Goal: Information Seeking & Learning: Learn about a topic

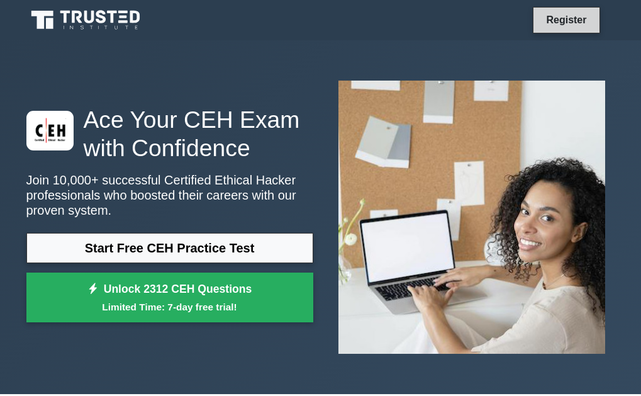
click at [563, 23] on link "Register" at bounding box center [566, 20] width 55 height 16
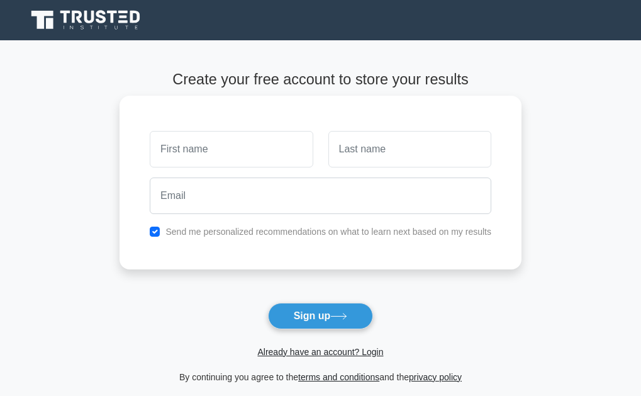
click at [211, 153] on input "text" at bounding box center [231, 149] width 163 height 37
type input "ebenezer"
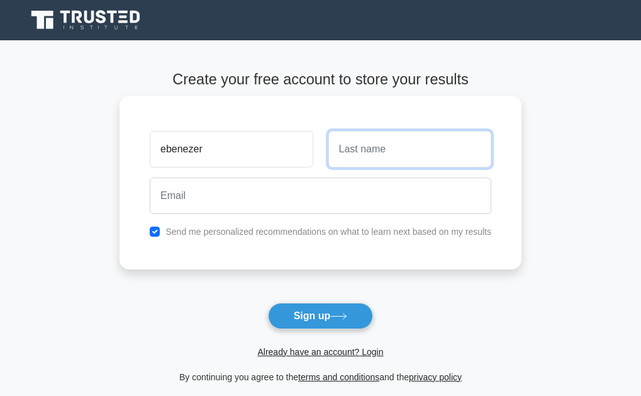
click at [363, 154] on input "text" at bounding box center [410, 149] width 163 height 37
type input "harrison"
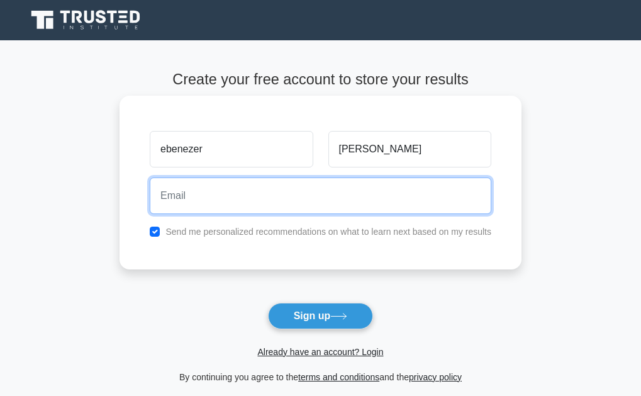
click at [341, 193] on input "email" at bounding box center [321, 196] width 342 height 37
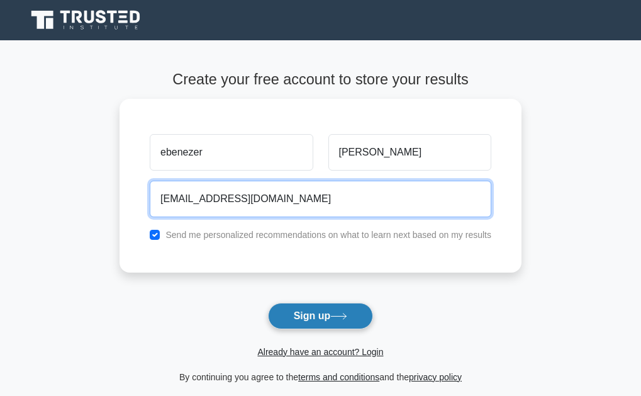
type input "rondahester0@gmail.com"
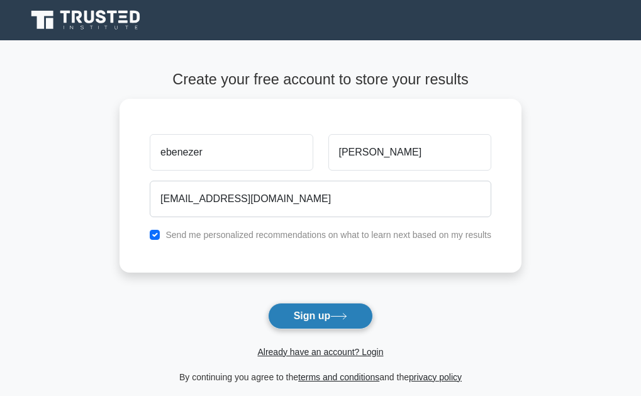
click at [348, 312] on button "Sign up" at bounding box center [321, 316] width 106 height 26
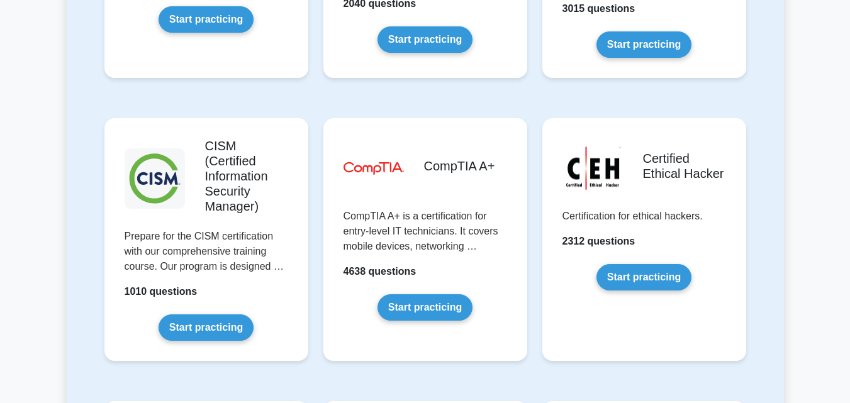
scroll to position [1863, 0]
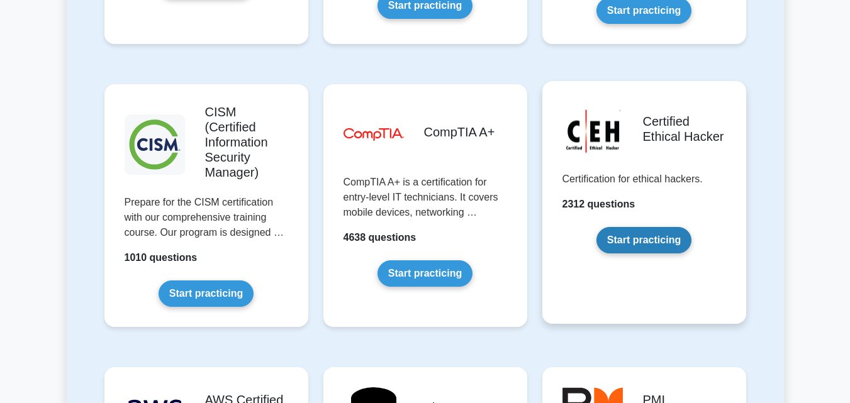
click at [640, 227] on link "Start practicing" at bounding box center [644, 240] width 95 height 26
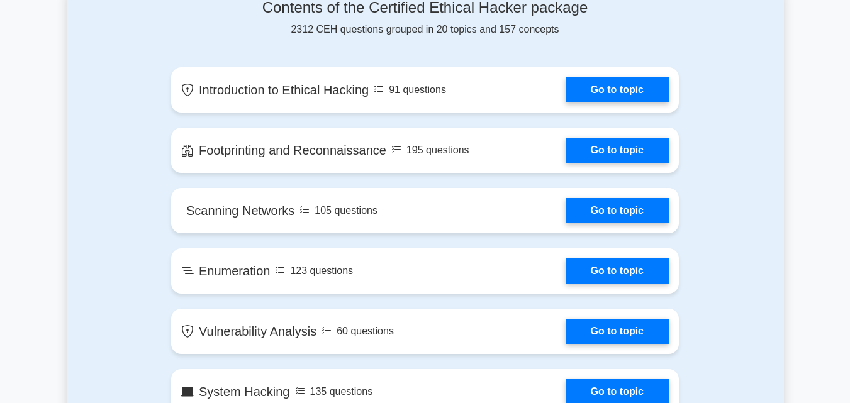
scroll to position [831, 0]
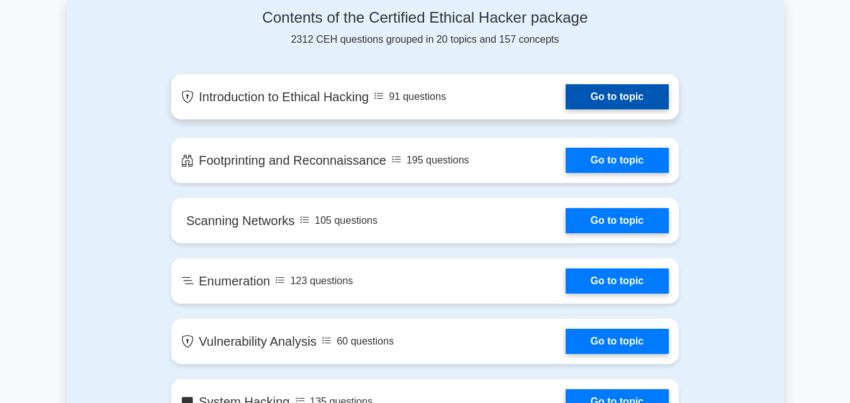
click at [638, 94] on link "Go to topic" at bounding box center [617, 96] width 103 height 25
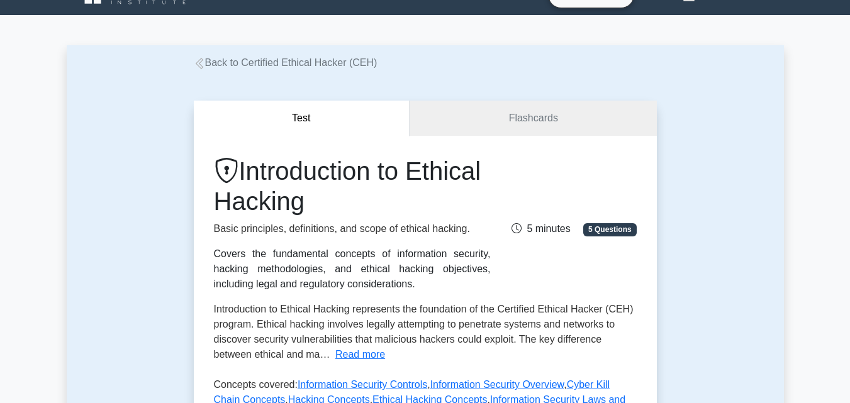
scroll to position [57, 0]
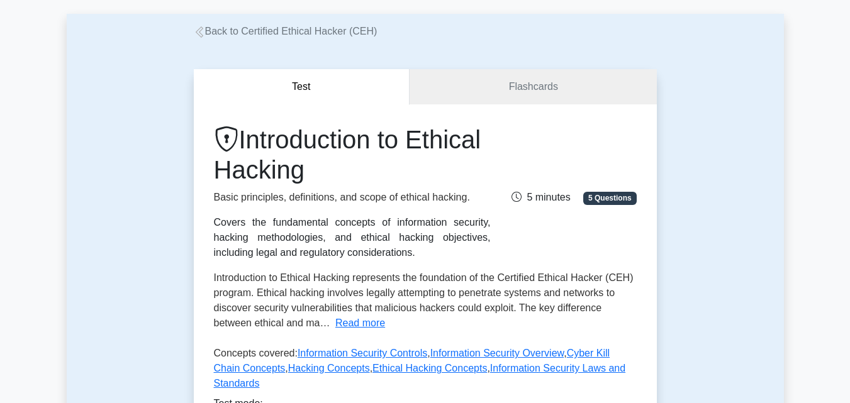
click at [759, 295] on div "Test Flashcards Introduction to Ethical Hacking Basic principles, definitions, …" at bounding box center [426, 290] width 718 height 502
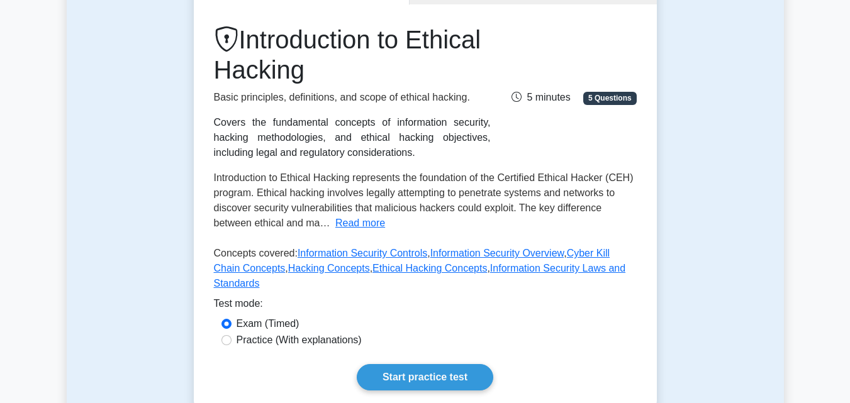
scroll to position [151, 0]
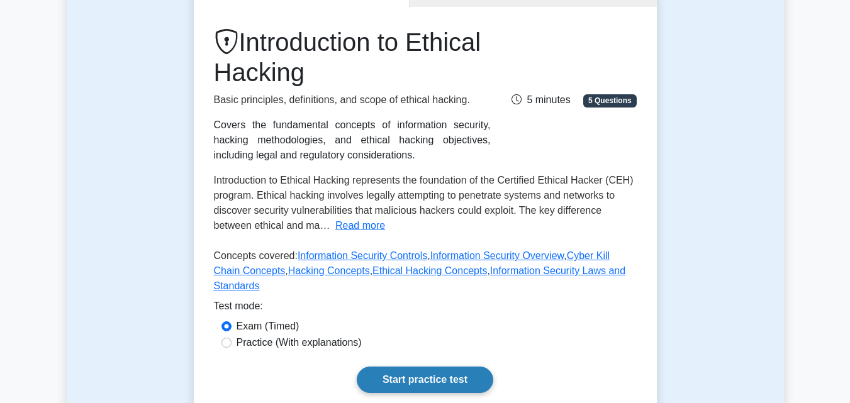
click at [461, 367] on link "Start practice test" at bounding box center [425, 380] width 137 height 26
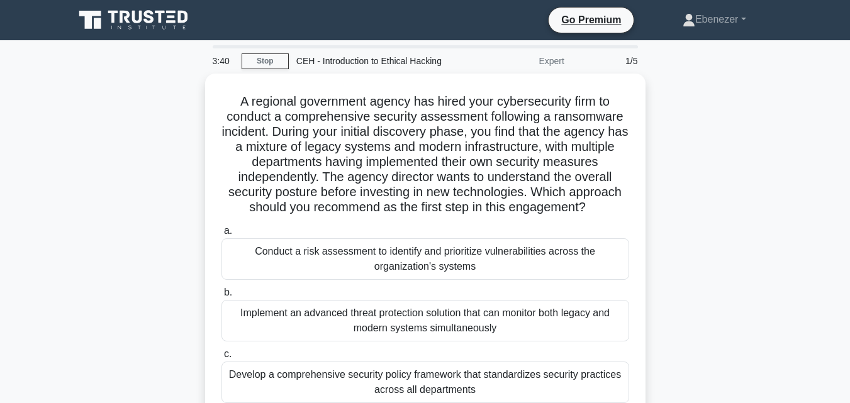
click at [710, 305] on div "A regional government agency has hired your cybersecurity firm to conduct a com…" at bounding box center [426, 286] width 718 height 424
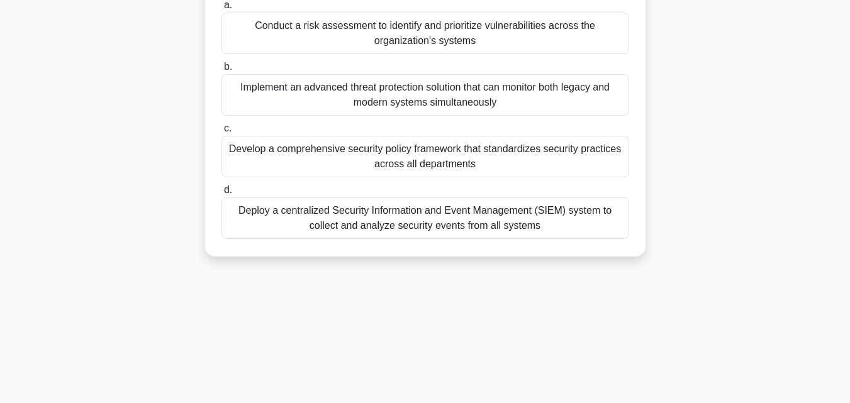
scroll to position [227, 0]
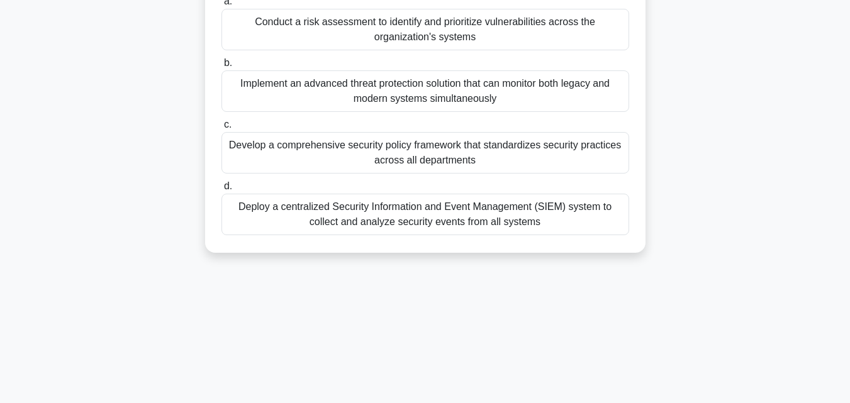
click at [408, 206] on div "Deploy a centralized Security Information and Event Management (SIEM) system to…" at bounding box center [426, 215] width 408 height 42
click at [222, 191] on input "d. Deploy a centralized Security Information and Event Management (SIEM) system…" at bounding box center [222, 187] width 0 height 8
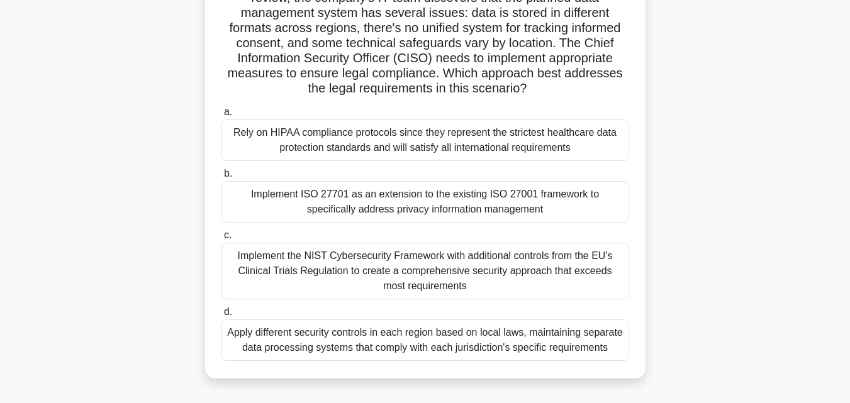
scroll to position [176, 0]
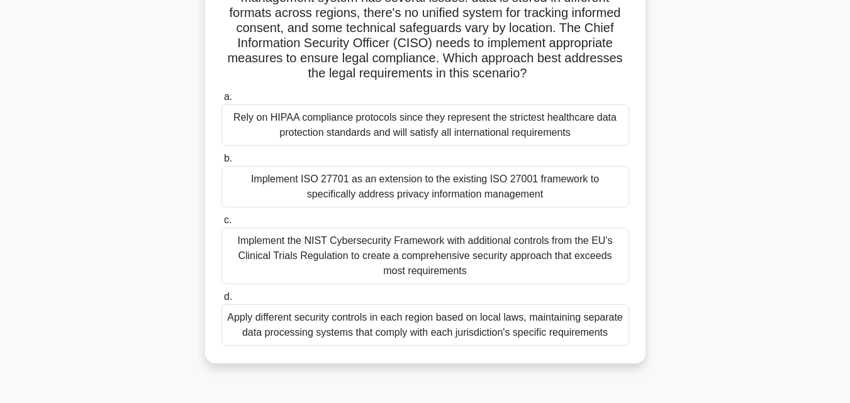
click at [316, 113] on div "Rely on HIPAA compliance protocols since they represent the strictest healthcar…" at bounding box center [426, 125] width 408 height 42
click at [222, 101] on input "a. Rely on HIPAA compliance protocols since they represent the strictest health…" at bounding box center [222, 97] width 0 height 8
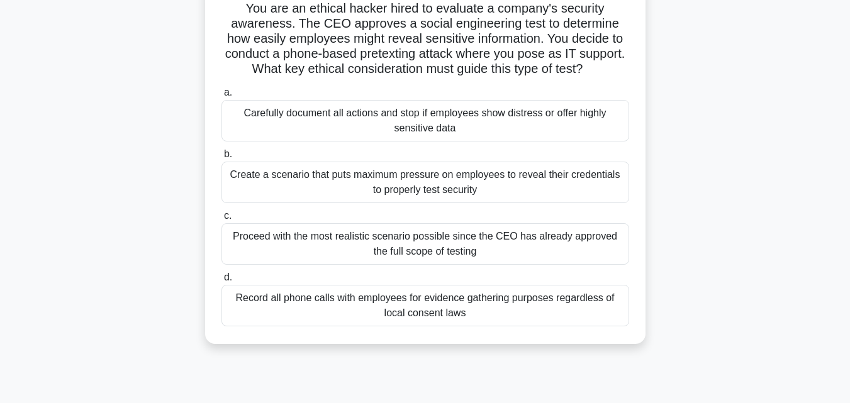
scroll to position [101, 0]
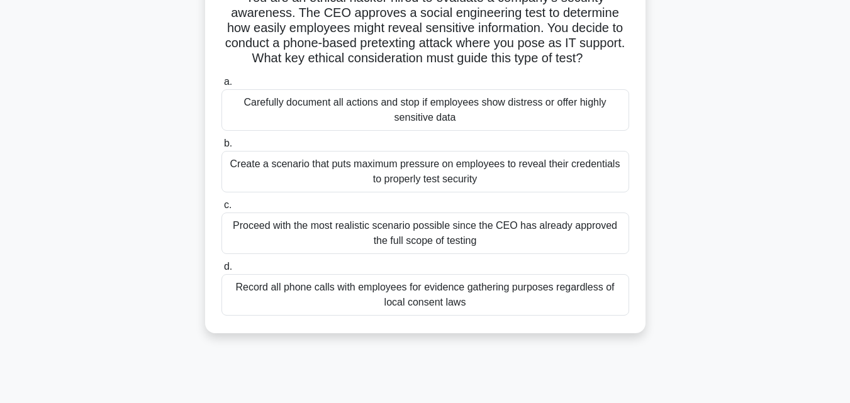
click at [454, 111] on div "Carefully document all actions and stop if employees show distress or offer hig…" at bounding box center [426, 110] width 408 height 42
click at [222, 86] on input "a. Carefully document all actions and stop if employees show distress or offer …" at bounding box center [222, 82] width 0 height 8
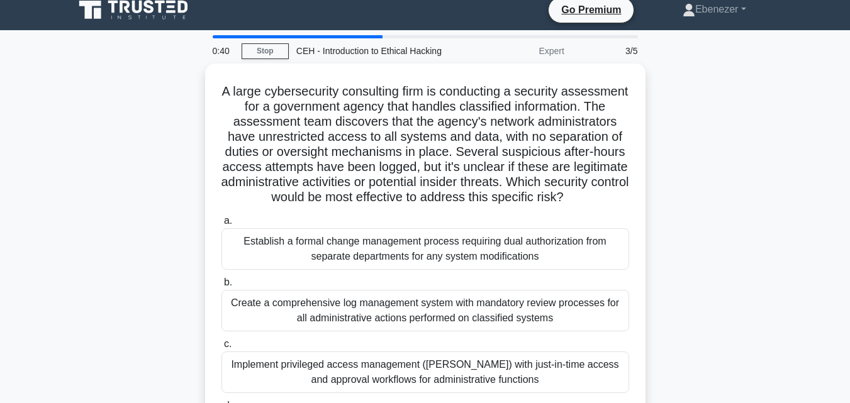
scroll to position [0, 0]
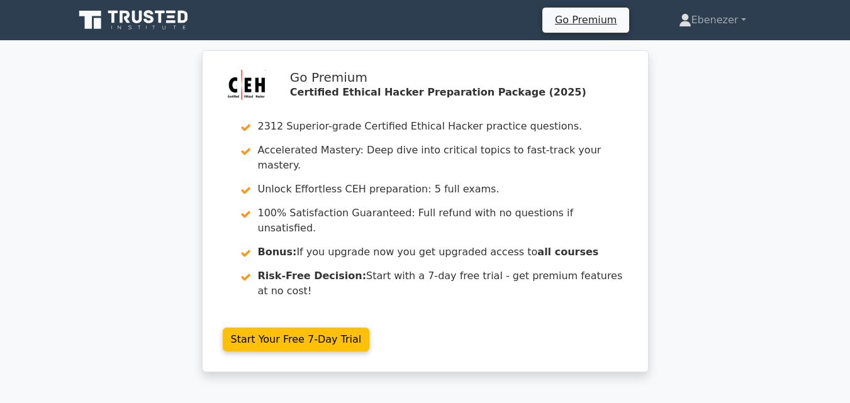
click at [745, 198] on div "Go Premium Certified Ethical Hacker Preparation Package (2025) 2312 Superior-gr…" at bounding box center [425, 218] width 850 height 337
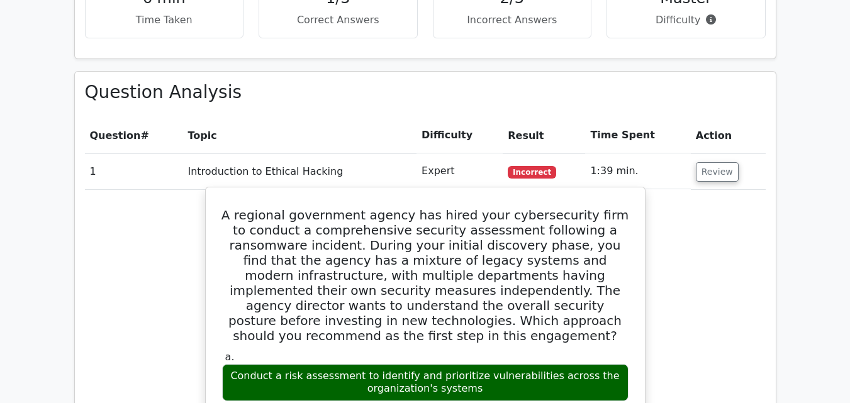
scroll to position [826, 0]
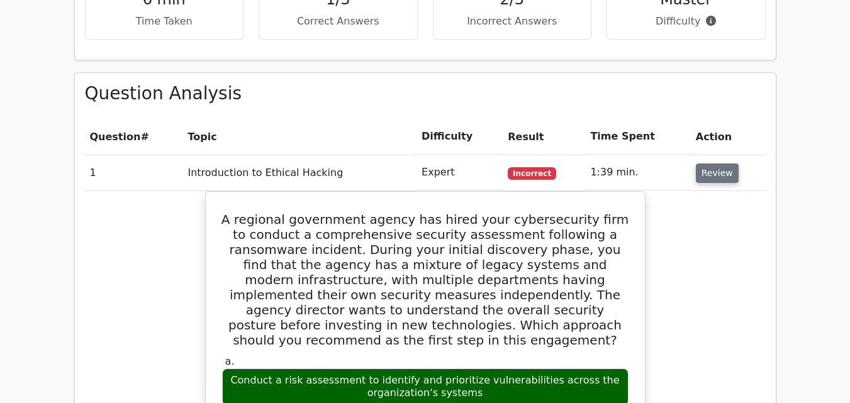
click at [710, 164] on button "Review" at bounding box center [717, 174] width 43 height 20
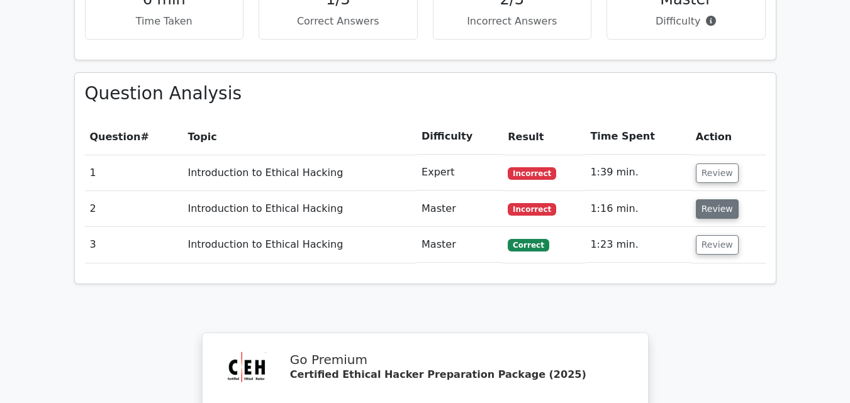
click at [711, 200] on button "Review" at bounding box center [717, 210] width 43 height 20
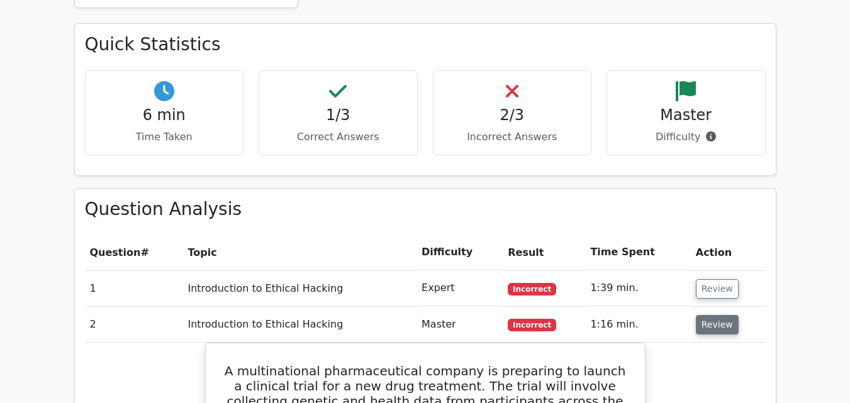
scroll to position [700, 0]
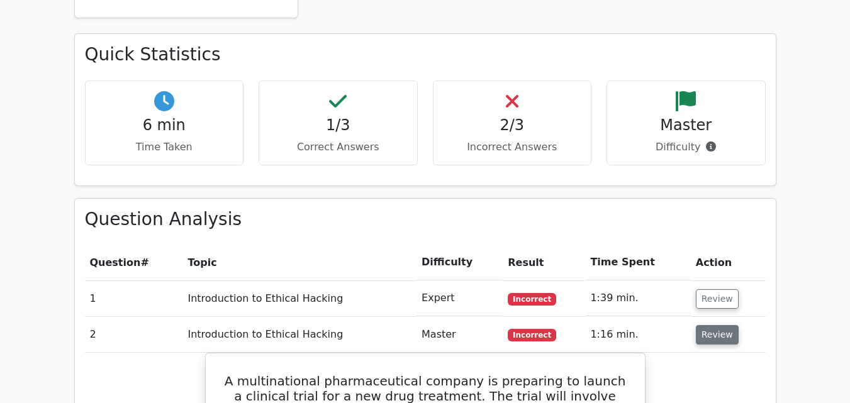
click at [716, 325] on button "Review" at bounding box center [717, 335] width 43 height 20
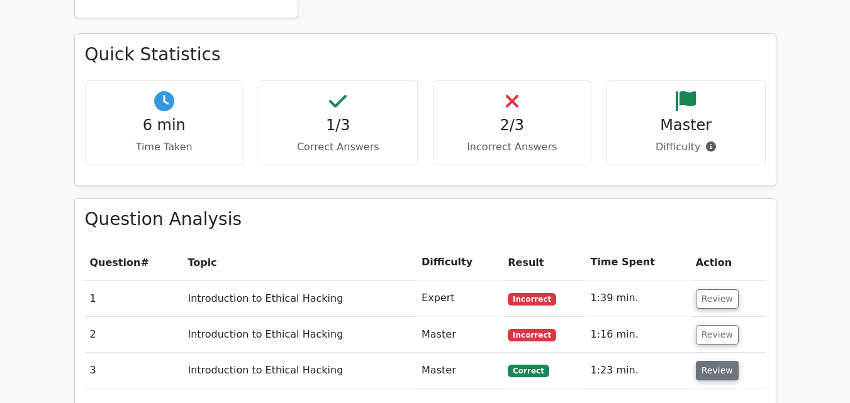
click at [711, 361] on button "Review" at bounding box center [717, 371] width 43 height 20
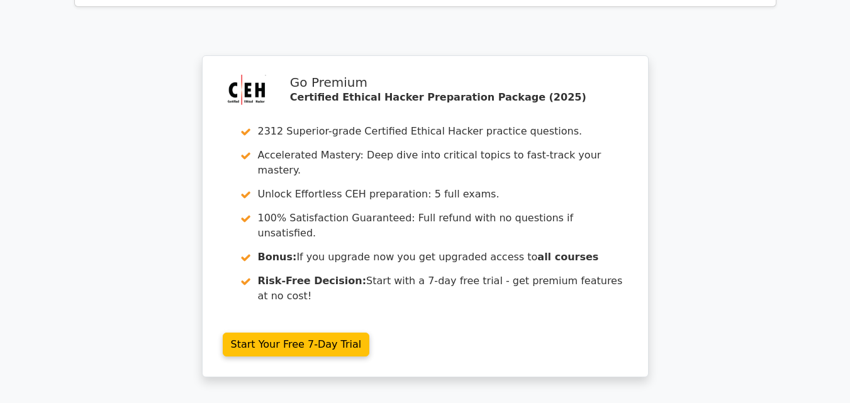
scroll to position [2009, 0]
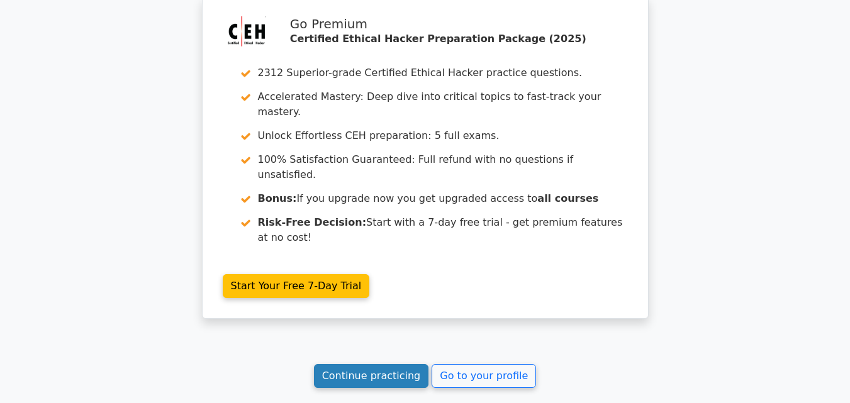
click at [381, 364] on link "Continue practicing" at bounding box center [371, 376] width 115 height 24
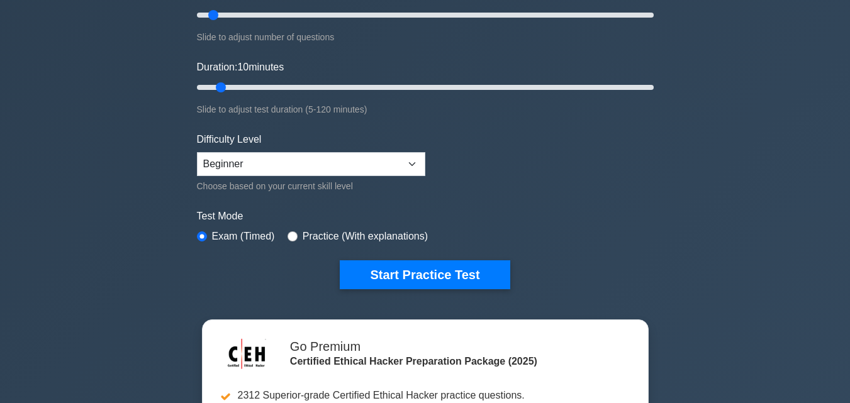
scroll to position [227, 0]
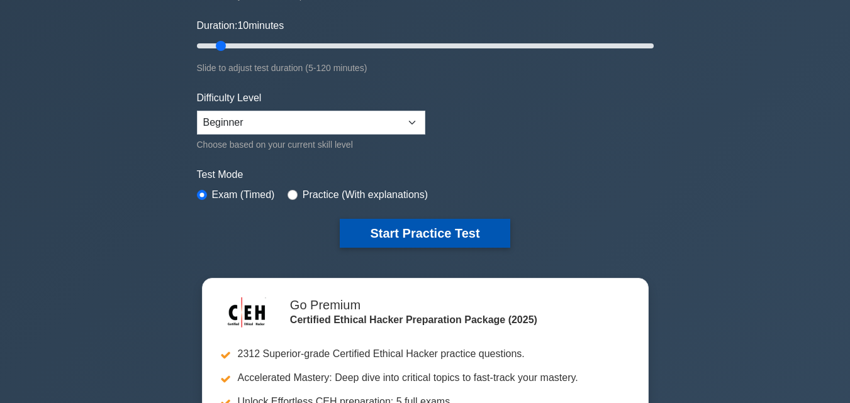
click at [414, 231] on button "Start Practice Test" at bounding box center [425, 233] width 170 height 29
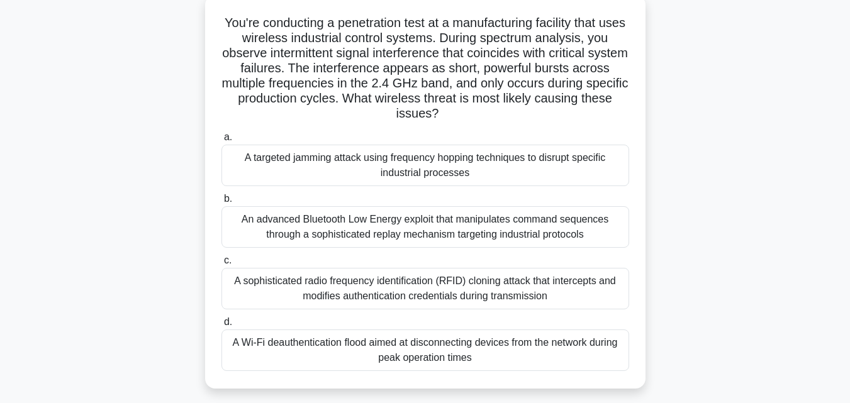
scroll to position [101, 0]
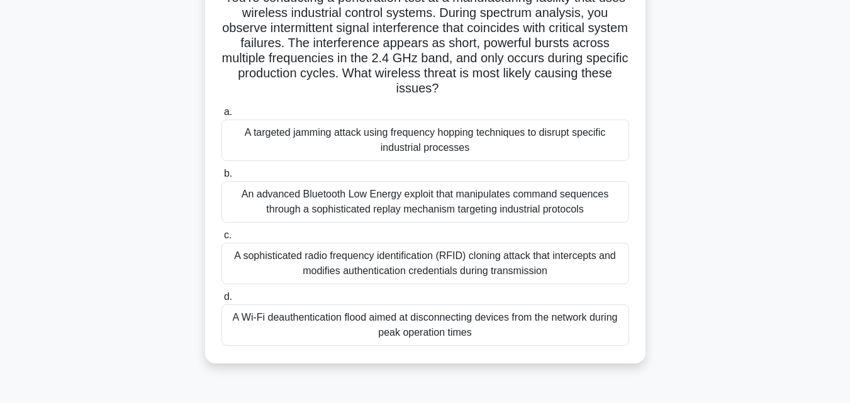
click at [402, 205] on div "An advanced Bluetooth Low Energy exploit that manipulates command sequences thr…" at bounding box center [426, 202] width 408 height 42
click at [222, 178] on input "b. An advanced Bluetooth Low Energy exploit that manipulates command sequences …" at bounding box center [222, 174] width 0 height 8
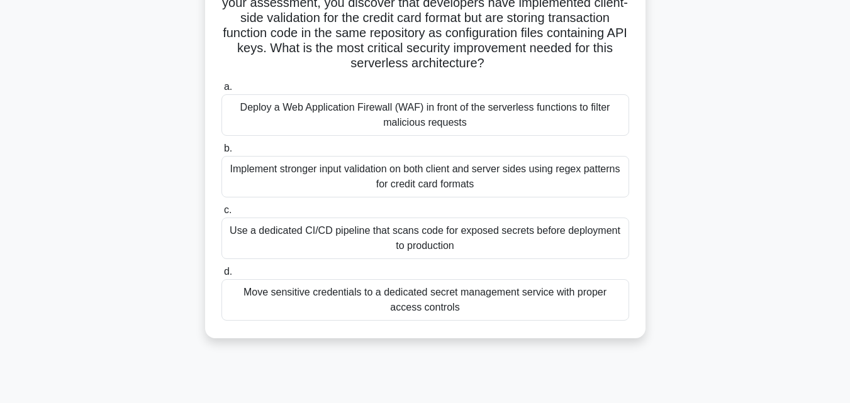
scroll to position [151, 0]
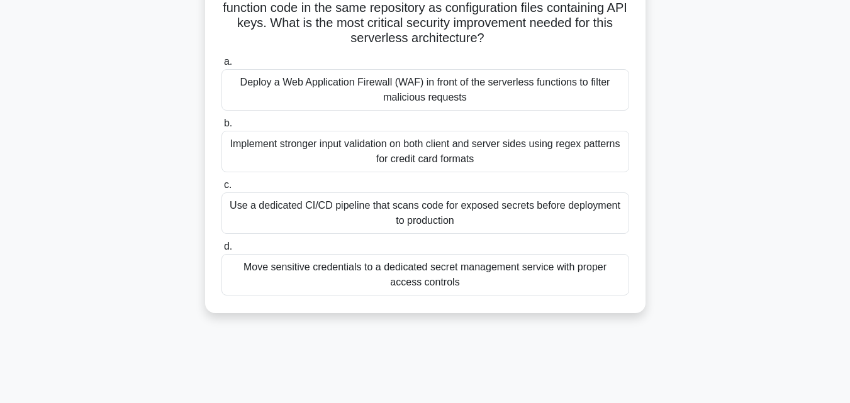
click at [415, 221] on div "Use a dedicated CI/CD pipeline that scans code for exposed secrets before deplo…" at bounding box center [426, 214] width 408 height 42
click at [222, 189] on input "c. Use a dedicated CI/CD pipeline that scans code for exposed secrets before de…" at bounding box center [222, 185] width 0 height 8
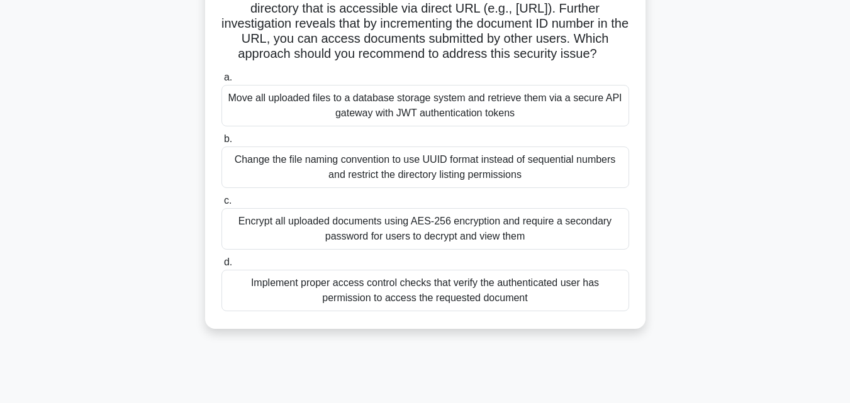
scroll to position [176, 0]
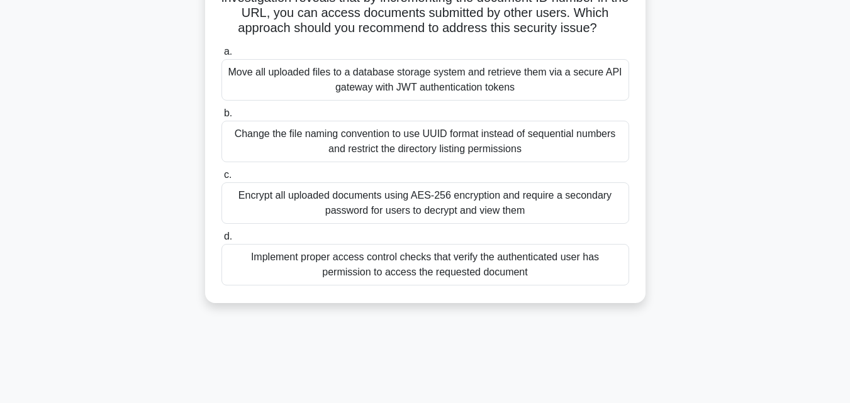
click at [506, 219] on div "Encrypt all uploaded documents using AES-256 encryption and require a secondary…" at bounding box center [426, 204] width 408 height 42
click at [222, 179] on input "c. Encrypt all uploaded documents using AES-256 encryption and require a second…" at bounding box center [222, 175] width 0 height 8
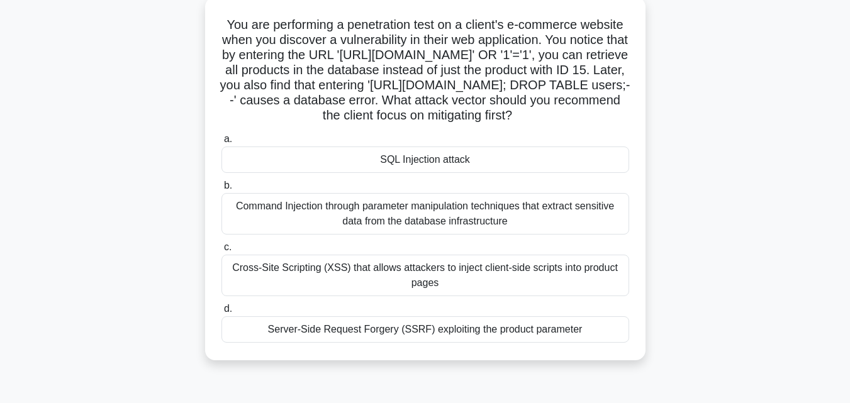
scroll to position [101, 0]
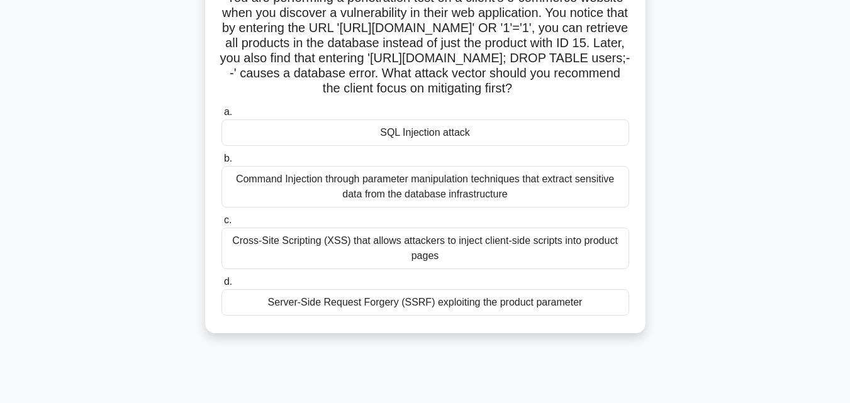
click at [461, 255] on div "Cross-Site Scripting (XSS) that allows attackers to inject client-side scripts …" at bounding box center [426, 249] width 408 height 42
click at [222, 225] on input "c. Cross-Site Scripting (XSS) that allows attackers to inject client-side scrip…" at bounding box center [222, 221] width 0 height 8
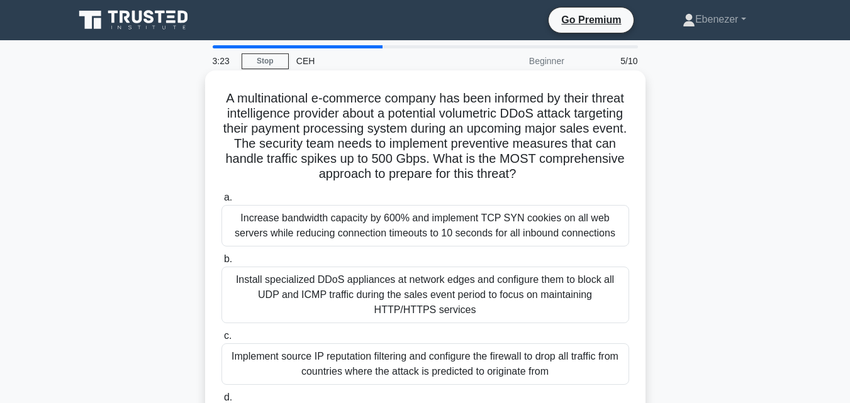
scroll to position [25, 0]
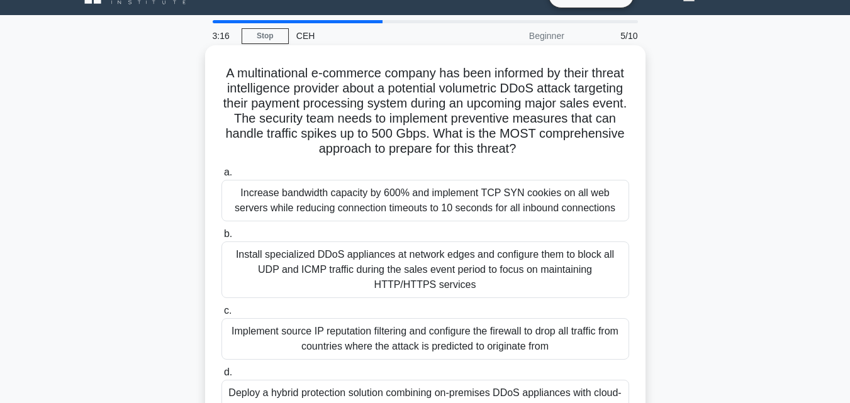
click at [381, 274] on div "Install specialized DDoS appliances at network edges and configure them to bloc…" at bounding box center [426, 270] width 408 height 57
click at [222, 239] on input "b. Install specialized DDoS appliances at network edges and configure them to b…" at bounding box center [222, 234] width 0 height 8
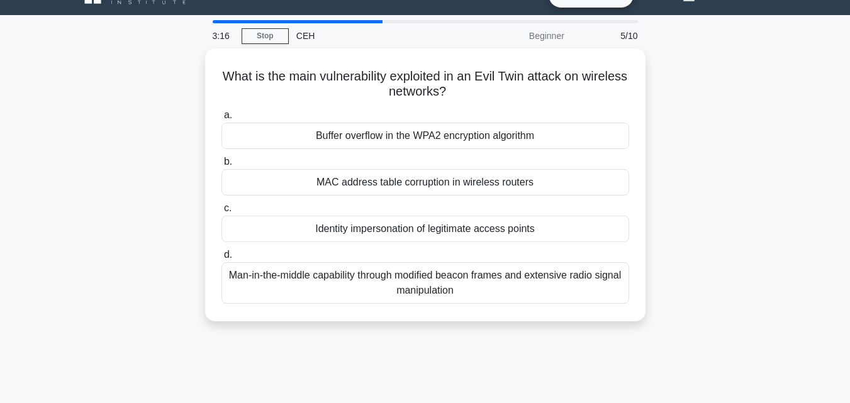
scroll to position [0, 0]
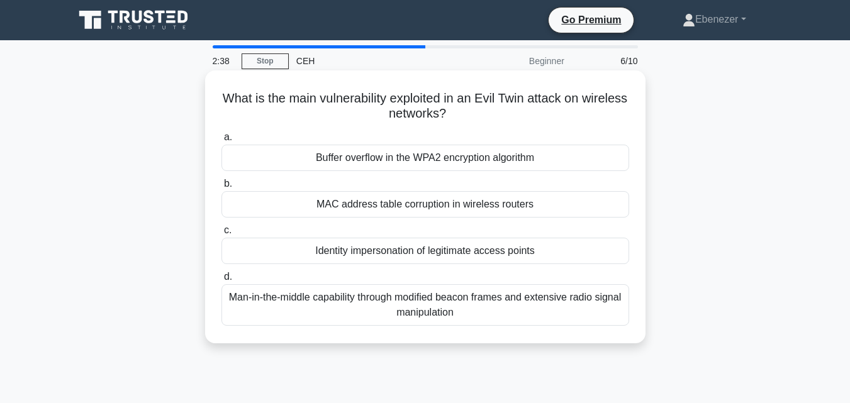
click at [389, 253] on div "Identity impersonation of legitimate access points" at bounding box center [426, 251] width 408 height 26
click at [222, 235] on input "c. Identity impersonation of legitimate access points" at bounding box center [222, 231] width 0 height 8
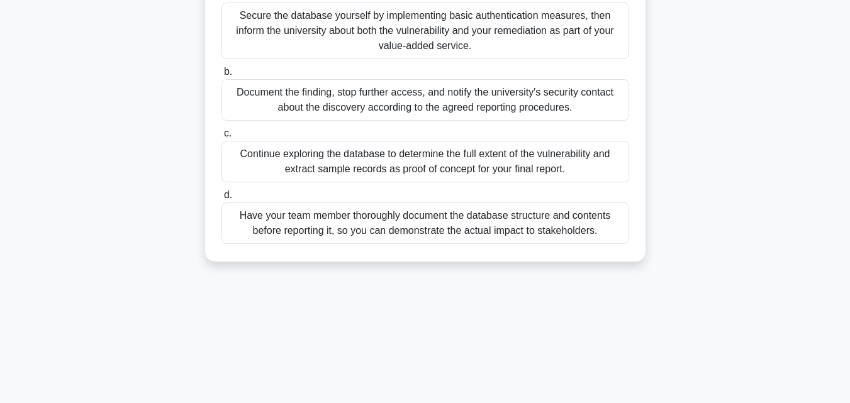
scroll to position [176, 0]
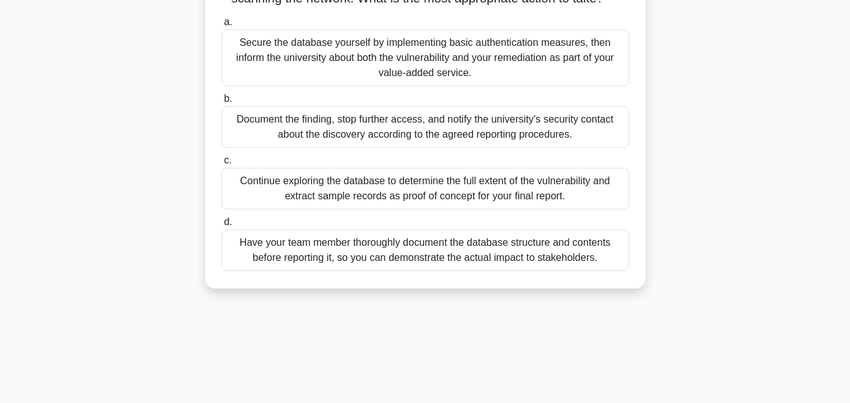
click at [303, 148] on div "Document the finding, stop further access, and notify the university's security…" at bounding box center [426, 127] width 408 height 42
click at [222, 103] on input "b. Document the finding, stop further access, and notify the university's secur…" at bounding box center [222, 99] width 0 height 8
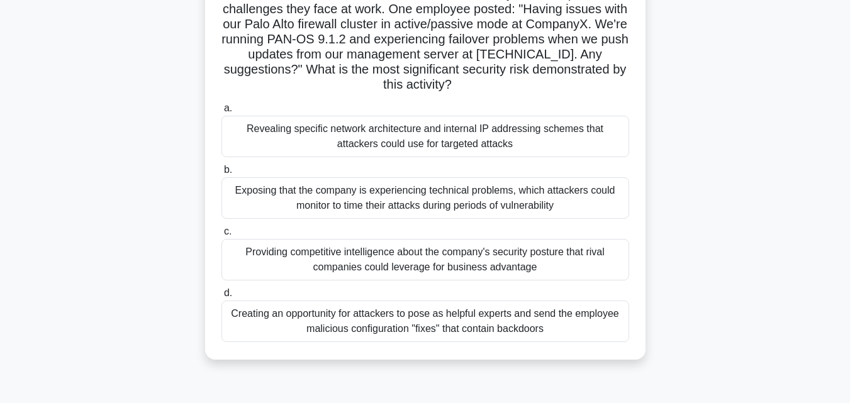
scroll to position [151, 0]
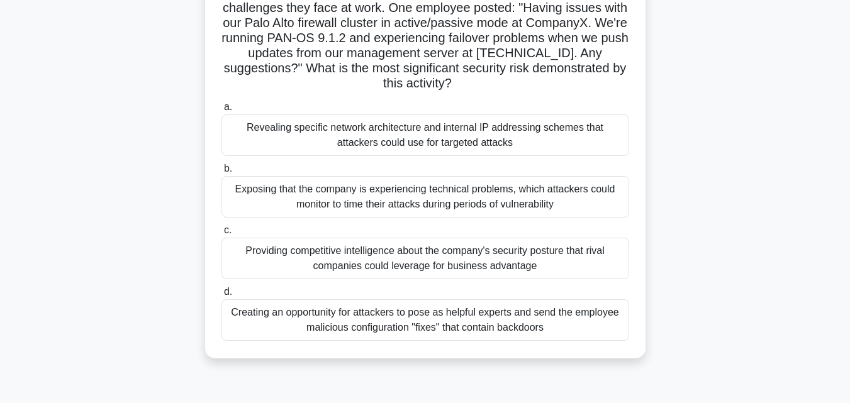
click at [443, 136] on div "Revealing specific network architecture and internal IP addressing schemes that…" at bounding box center [426, 136] width 408 height 42
click at [222, 111] on input "a. Revealing specific network architecture and internal IP addressing schemes t…" at bounding box center [222, 107] width 0 height 8
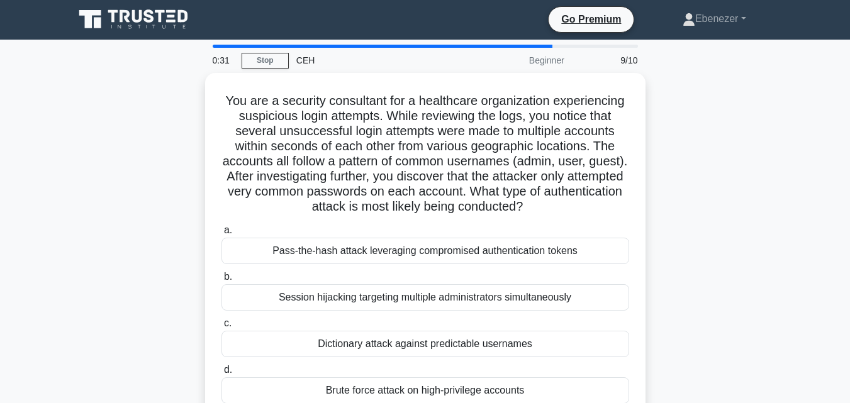
scroll to position [0, 0]
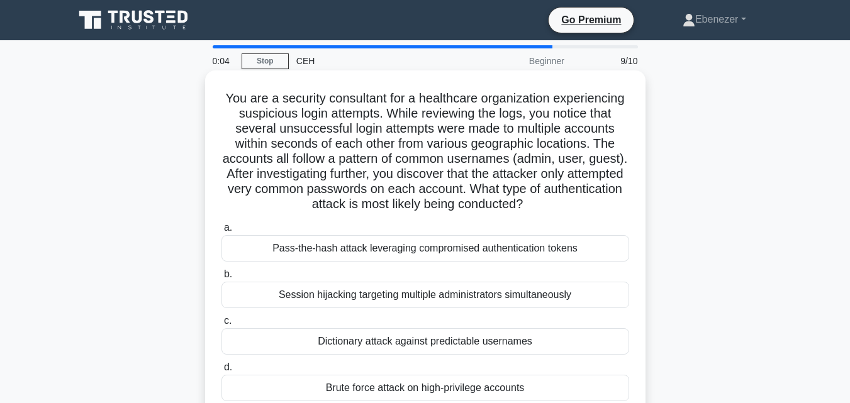
click at [397, 254] on div "Pass-the-hash attack leveraging compromised authentication tokens" at bounding box center [426, 248] width 408 height 26
click at [222, 232] on input "a. Pass-the-hash attack leveraging compromised authentication tokens" at bounding box center [222, 228] width 0 height 8
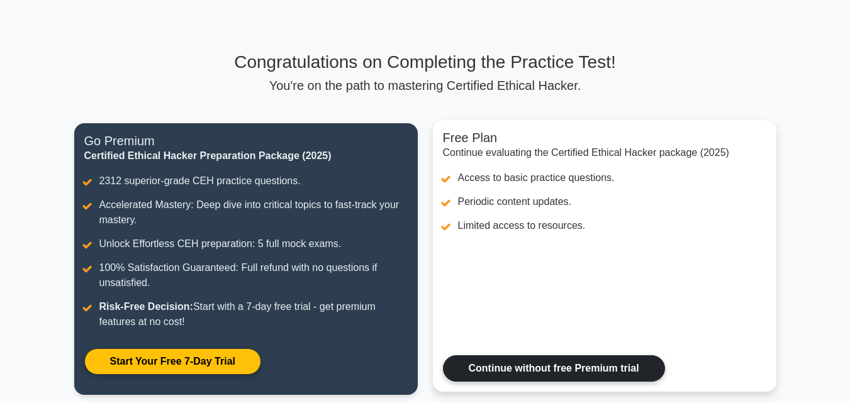
scroll to position [50, 0]
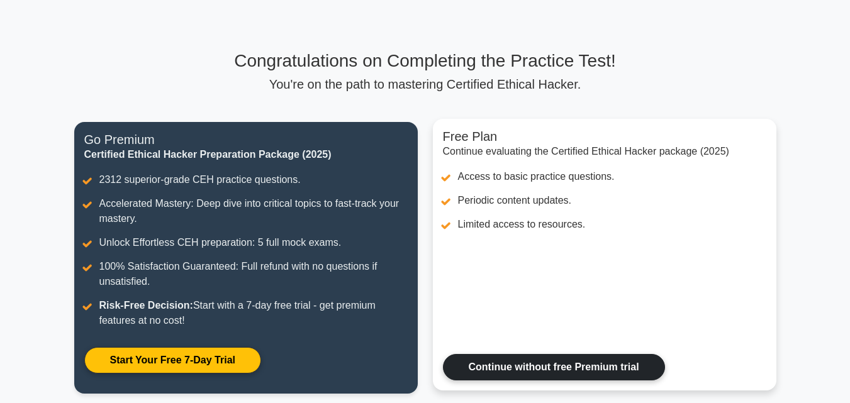
click at [561, 365] on link "Continue without free Premium trial" at bounding box center [554, 367] width 222 height 26
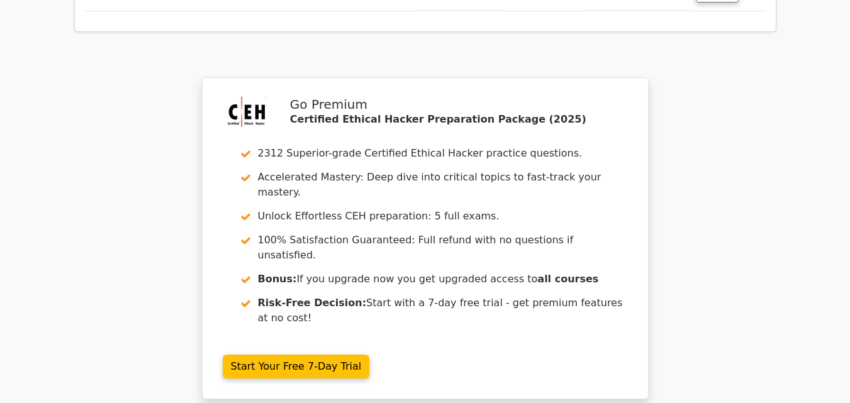
scroll to position [2135, 0]
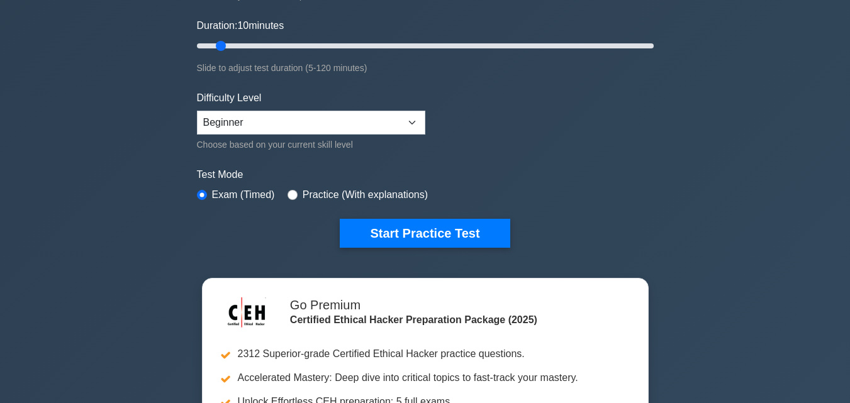
scroll to position [227, 0]
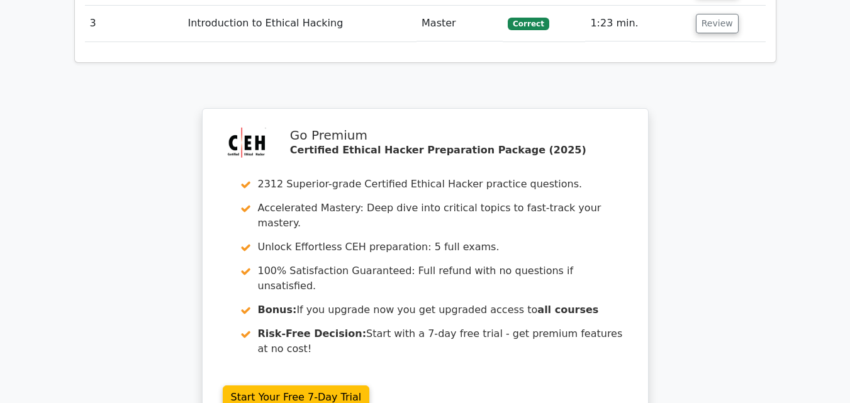
scroll to position [2009, 0]
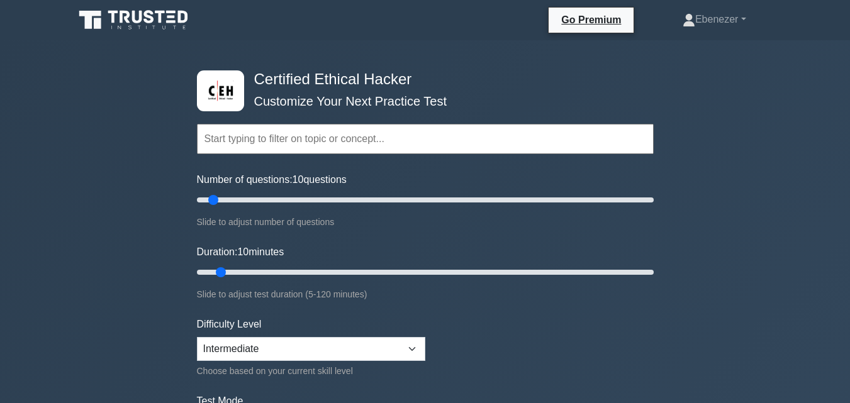
select select "intermediate"
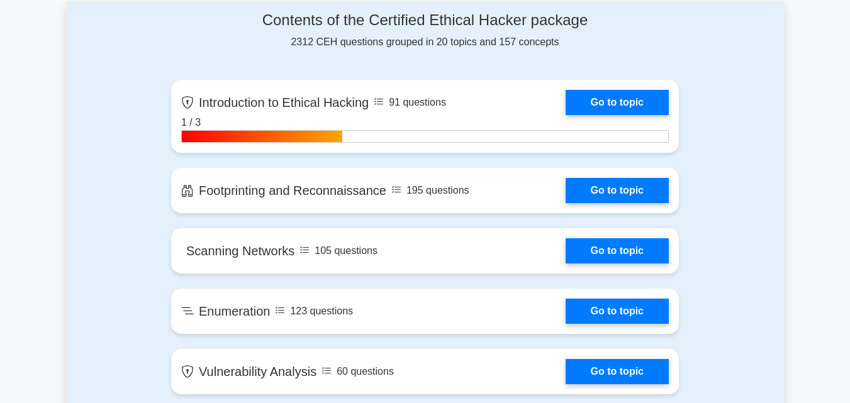
scroll to position [831, 0]
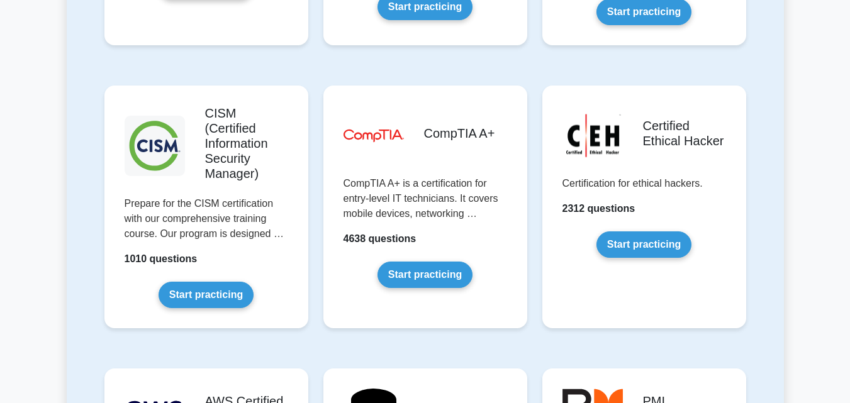
scroll to position [1863, 0]
